Goal: Find specific page/section: Find specific page/section

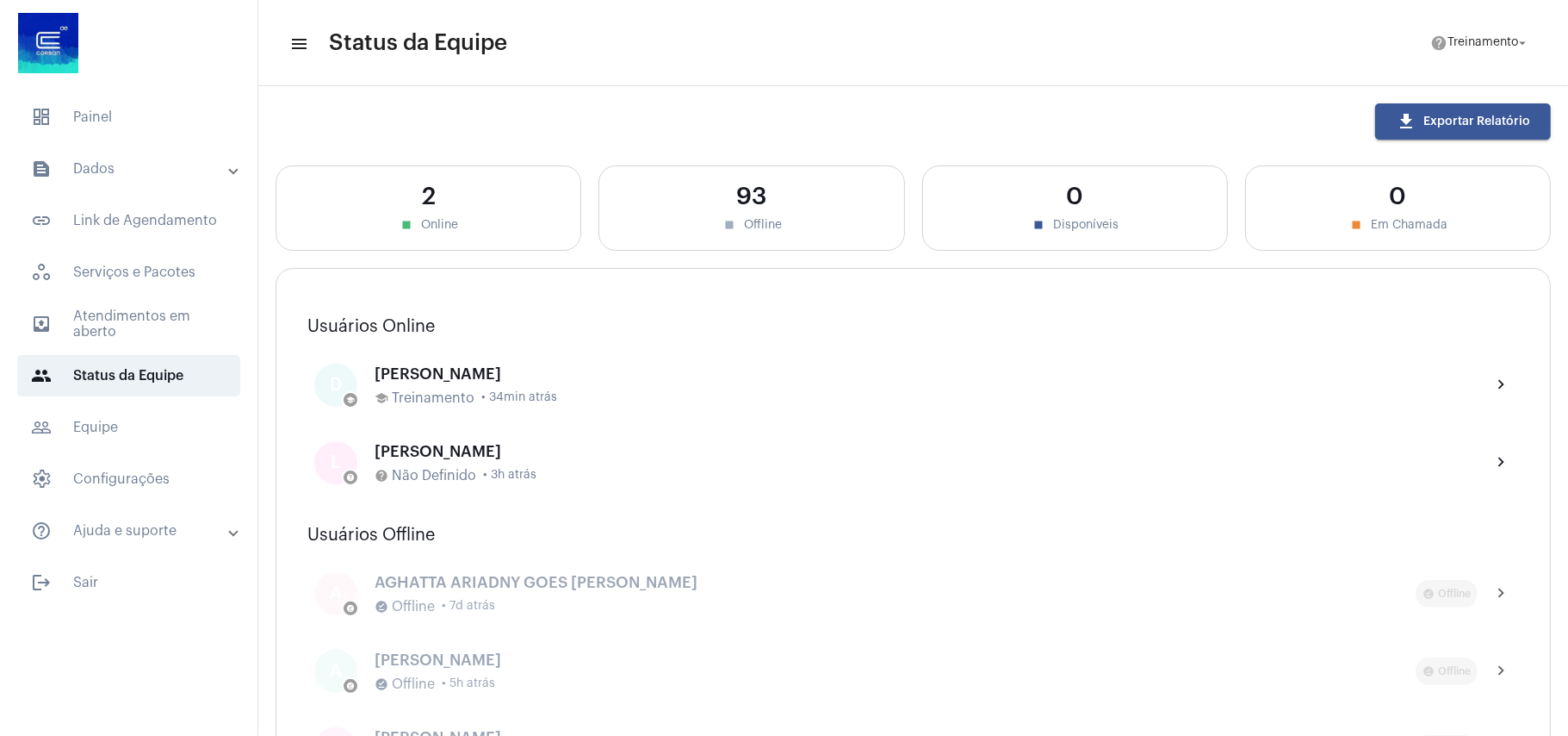
scroll to position [114, 0]
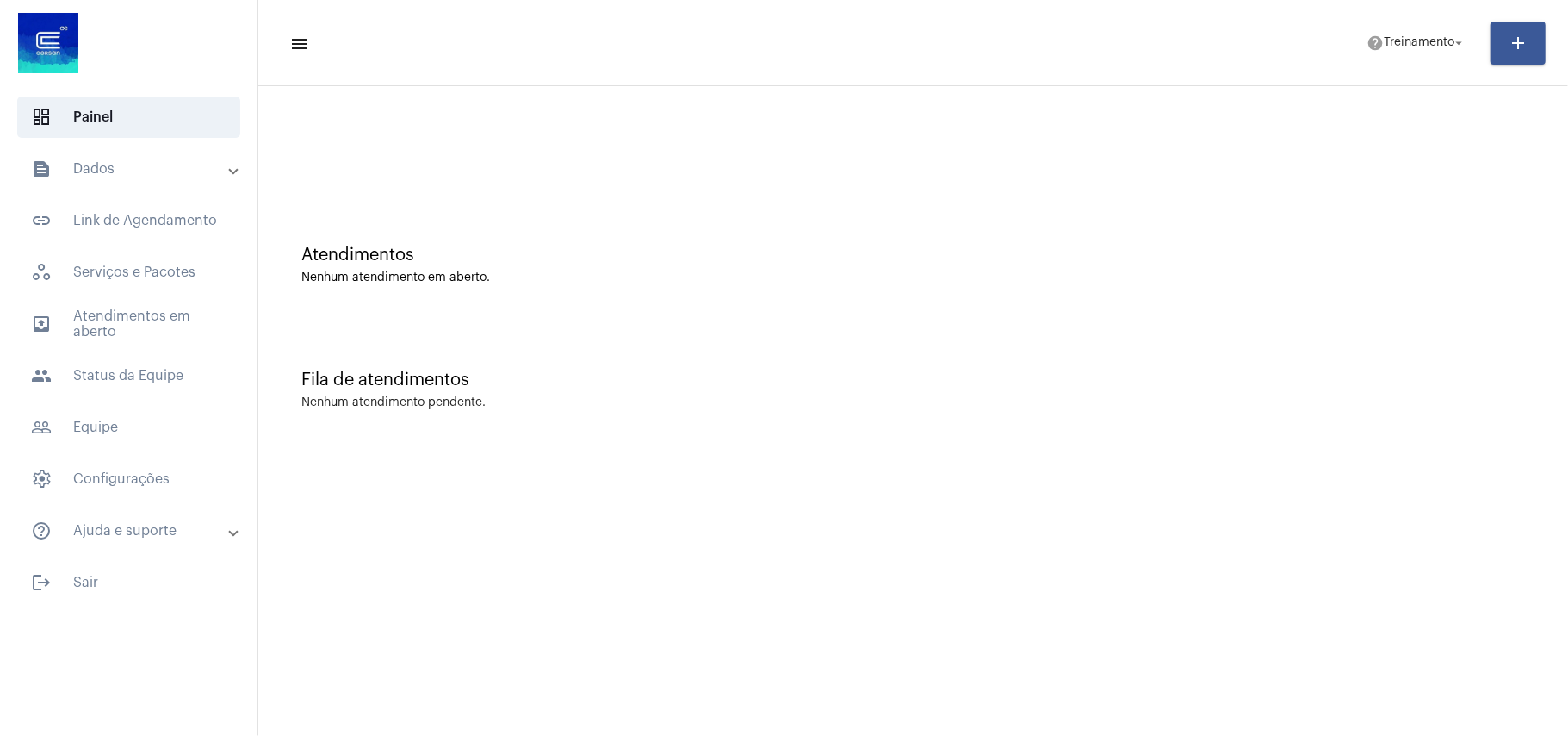
click at [703, 284] on div "Nenhum atendimento em aberto." at bounding box center [913, 277] width 1224 height 13
